Goal: Entertainment & Leisure: Consume media (video, audio)

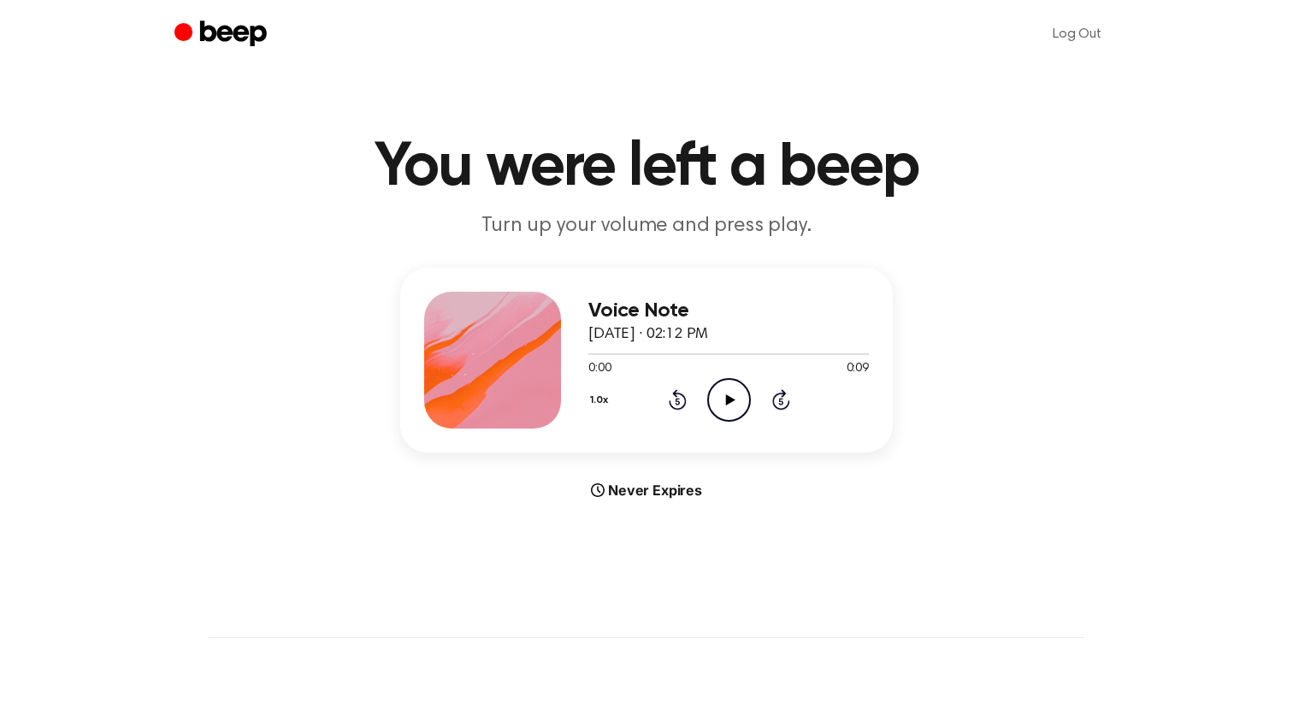
click at [729, 391] on icon "Play Audio" at bounding box center [729, 400] width 44 height 44
click at [718, 398] on icon "Play Audio" at bounding box center [729, 400] width 44 height 44
click at [729, 405] on icon "Play Audio" at bounding box center [729, 400] width 44 height 44
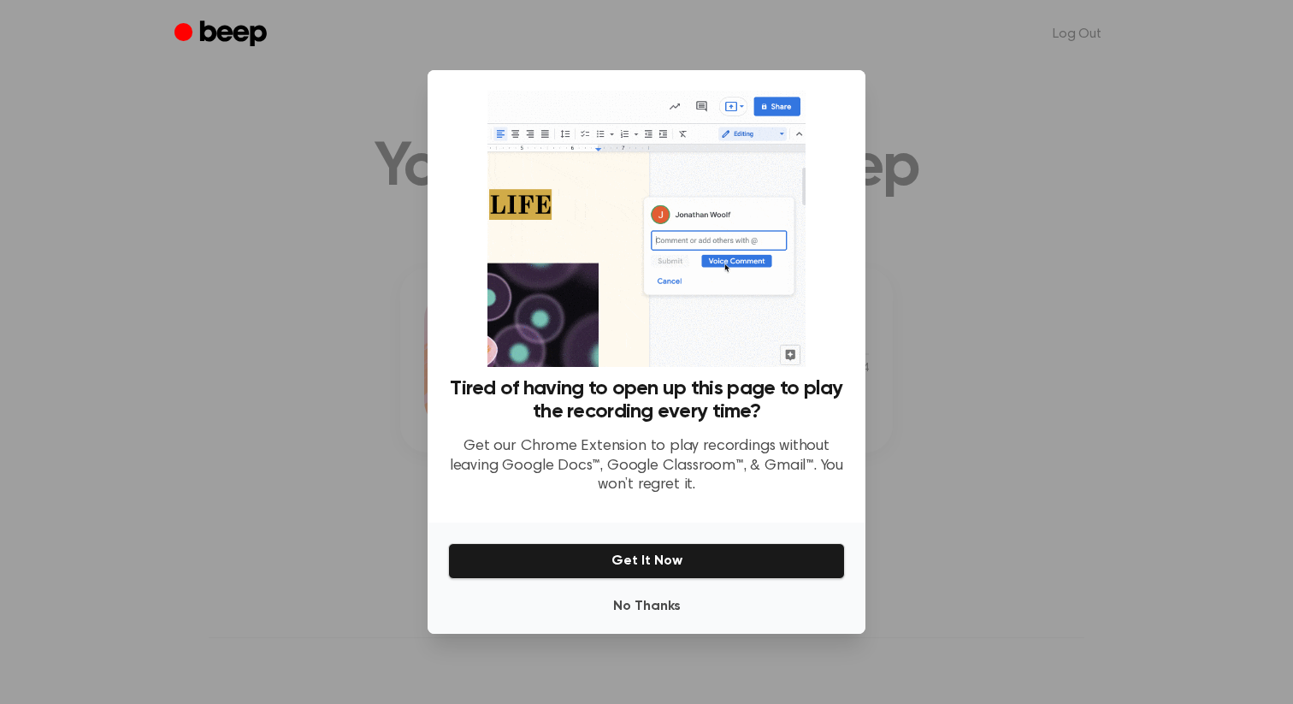
click at [656, 560] on button "Get It Now" at bounding box center [646, 561] width 397 height 36
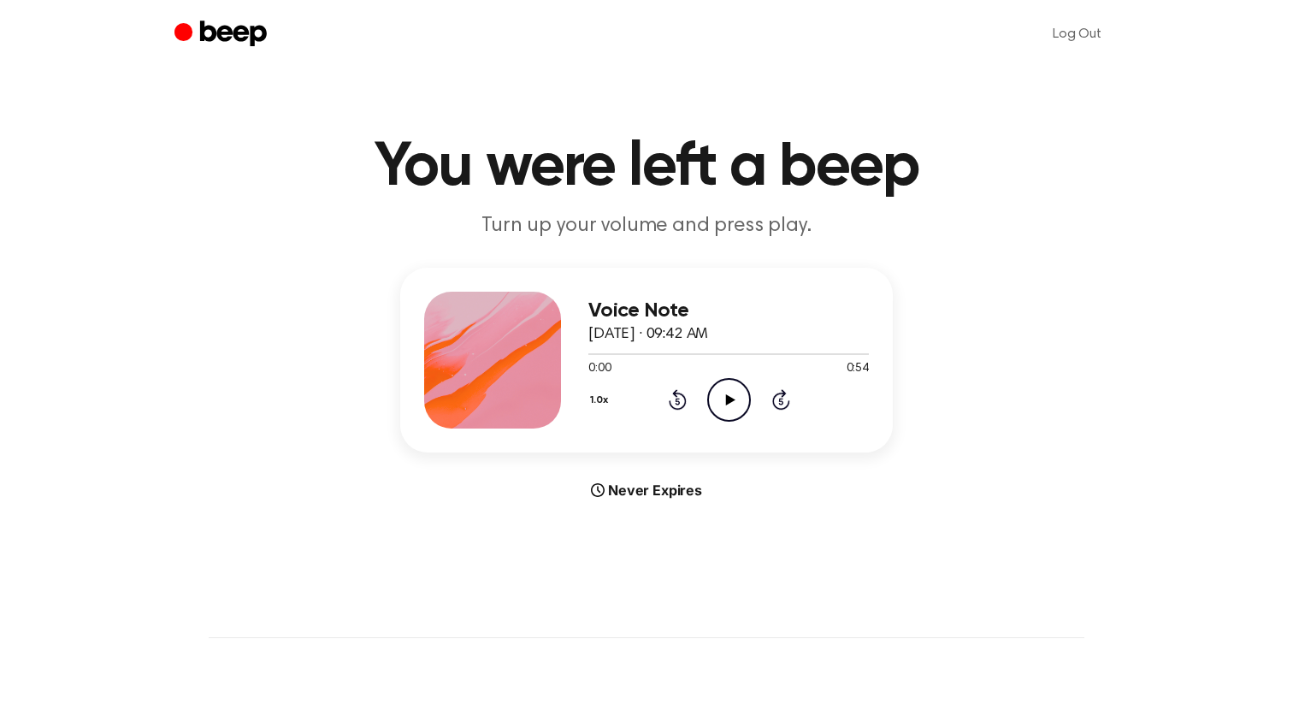
click at [722, 420] on icon "Play Audio" at bounding box center [729, 400] width 44 height 44
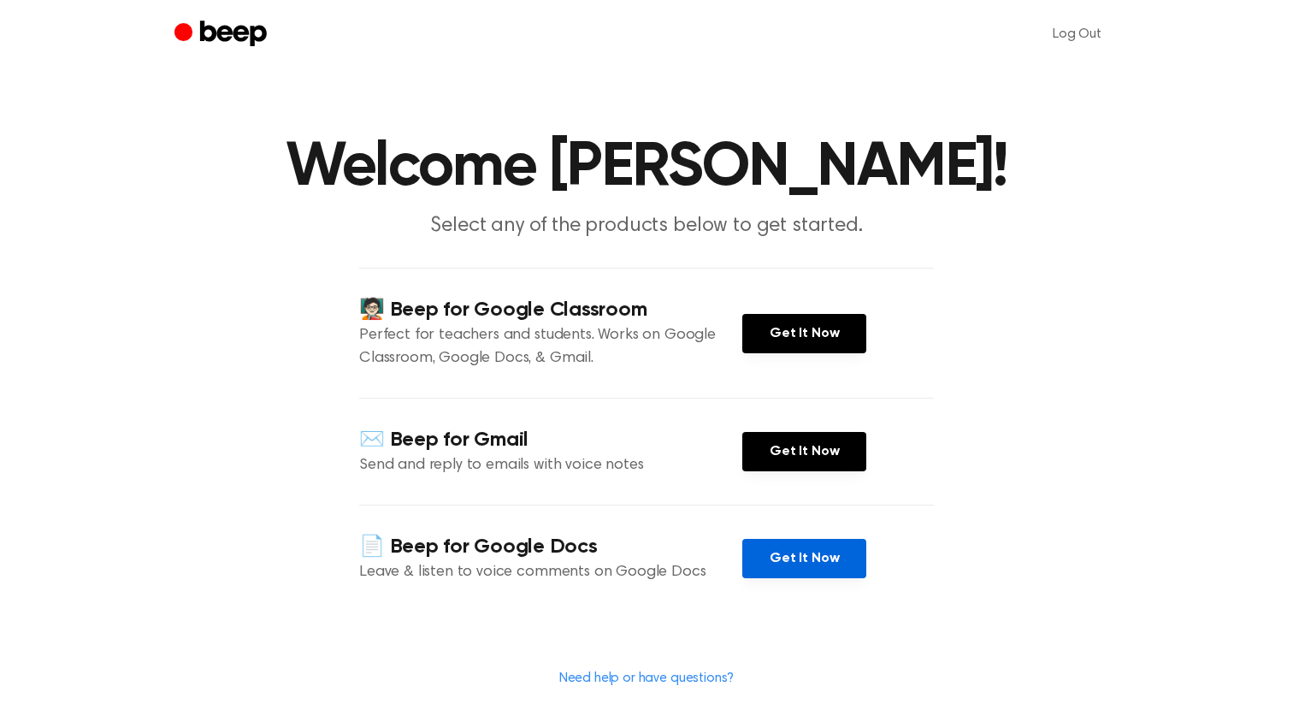
click at [811, 546] on link "Get It Now" at bounding box center [804, 558] width 124 height 39
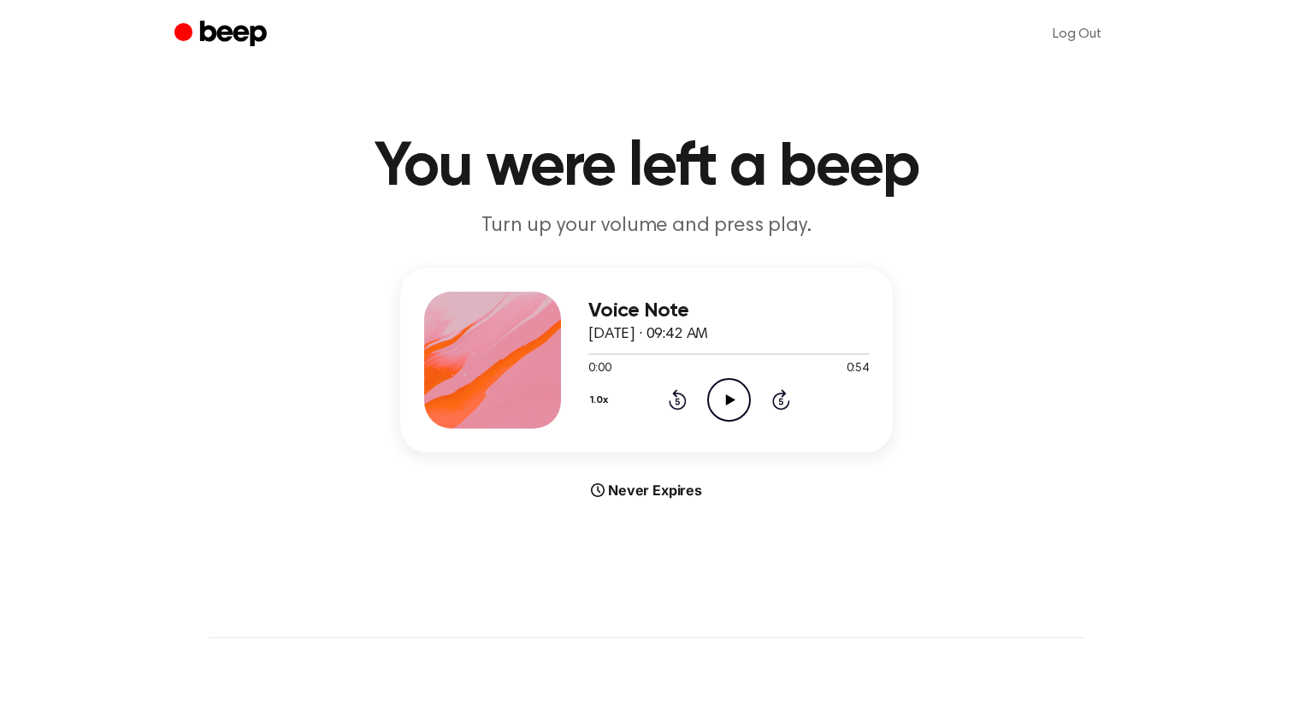
click at [727, 385] on icon "Play Audio" at bounding box center [729, 400] width 44 height 44
